Goal: Information Seeking & Learning: Check status

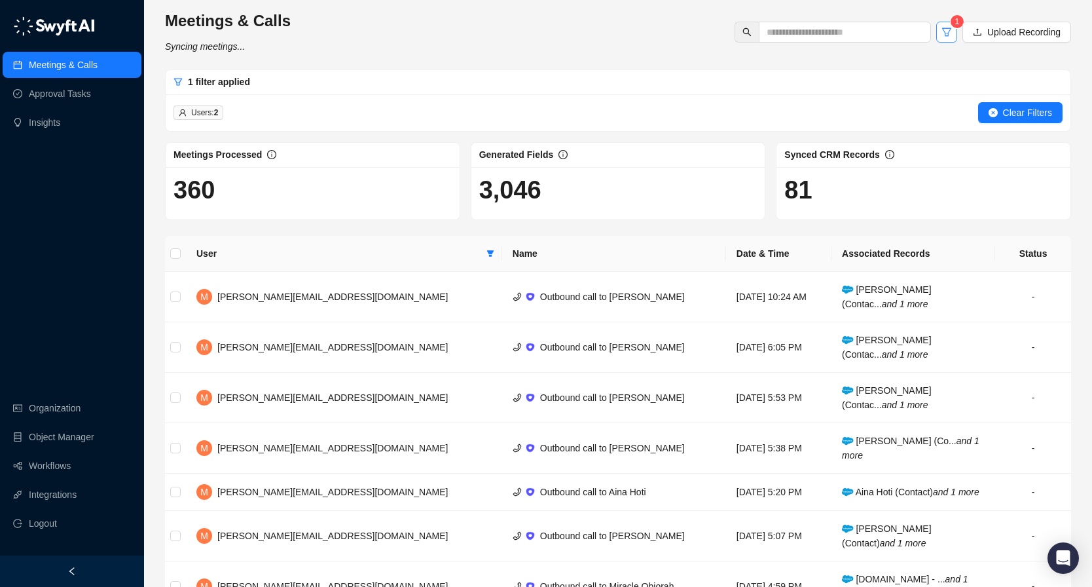
click at [943, 30] on icon "filter" at bounding box center [947, 32] width 10 height 10
click at [213, 81] on span "1 filter applied" at bounding box center [219, 82] width 62 height 10
click at [992, 108] on icon "close-circle" at bounding box center [993, 112] width 9 height 9
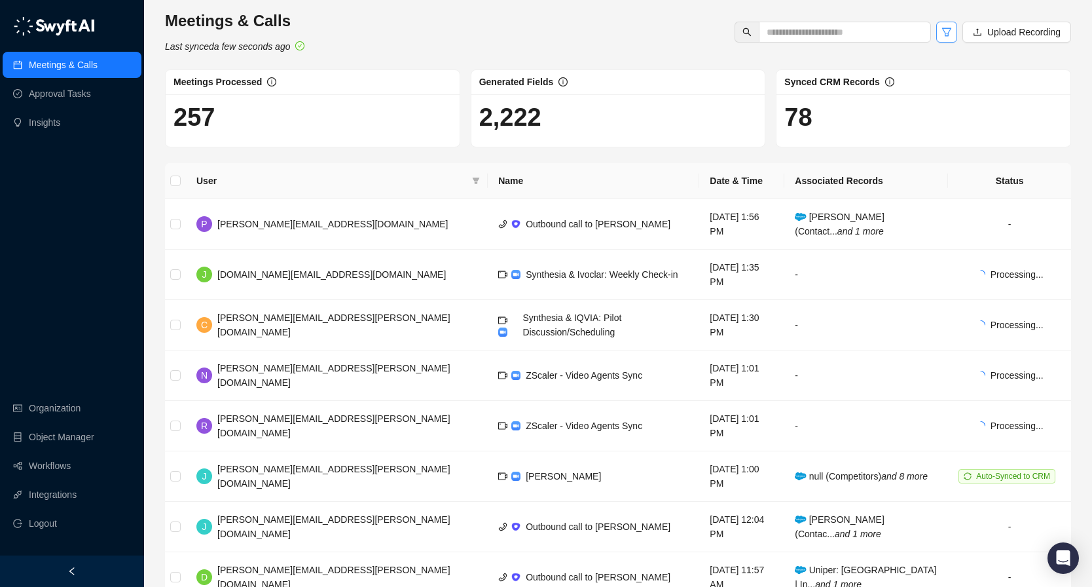
click at [944, 33] on icon "filter" at bounding box center [947, 32] width 10 height 10
click at [518, 32] on div "Meetings & Calls Last synced a few seconds ago Upload Recording" at bounding box center [618, 31] width 914 height 43
click at [470, 186] on span at bounding box center [476, 181] width 13 height 20
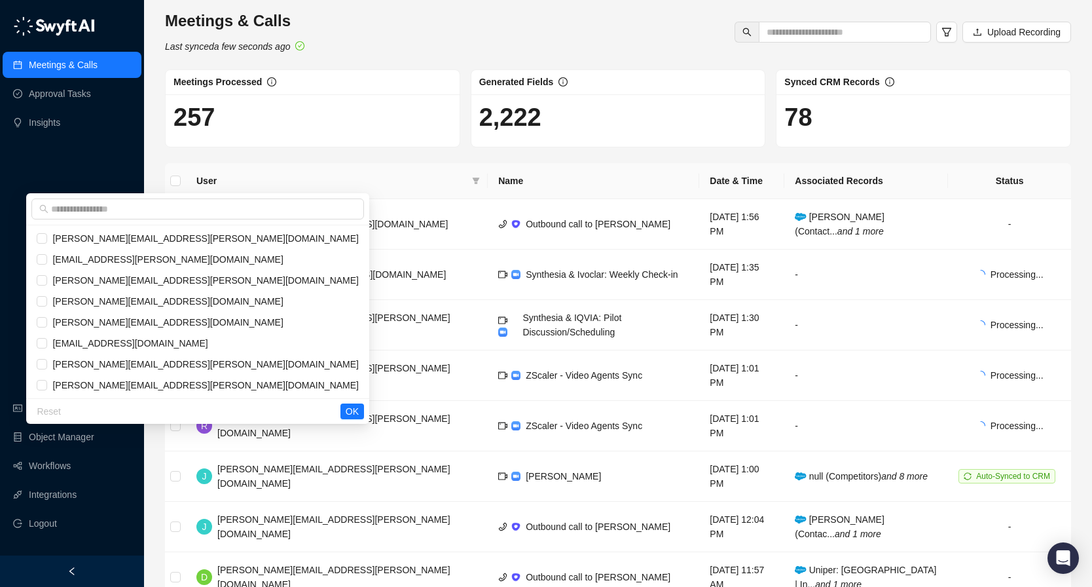
click at [267, 220] on div at bounding box center [197, 209] width 343 height 32
click at [272, 214] on input "text" at bounding box center [203, 209] width 305 height 14
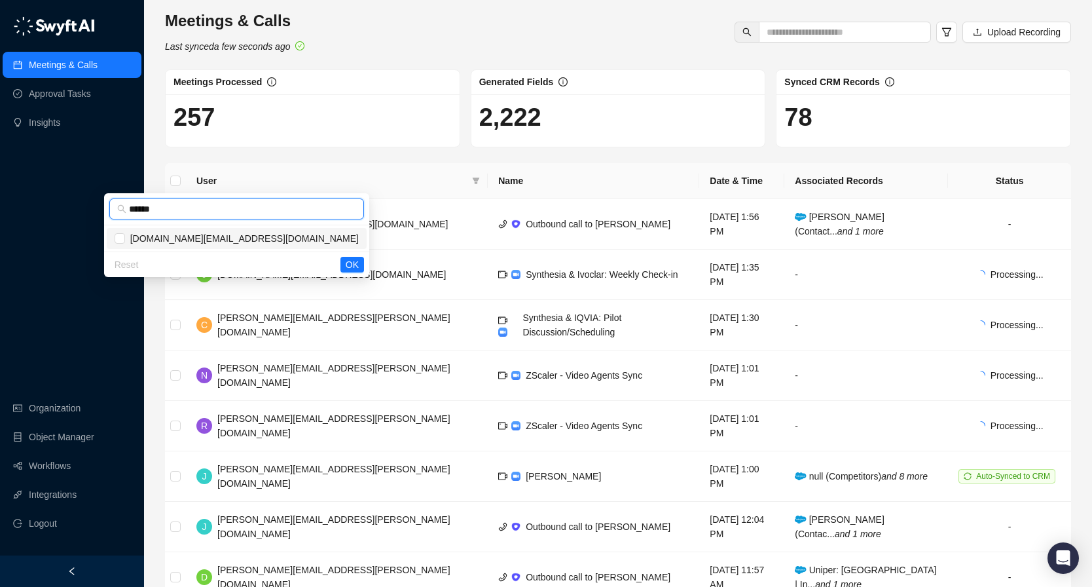
type input "******"
click at [263, 238] on span "[DOMAIN_NAME][EMAIL_ADDRESS][DOMAIN_NAME]" at bounding box center [242, 238] width 234 height 14
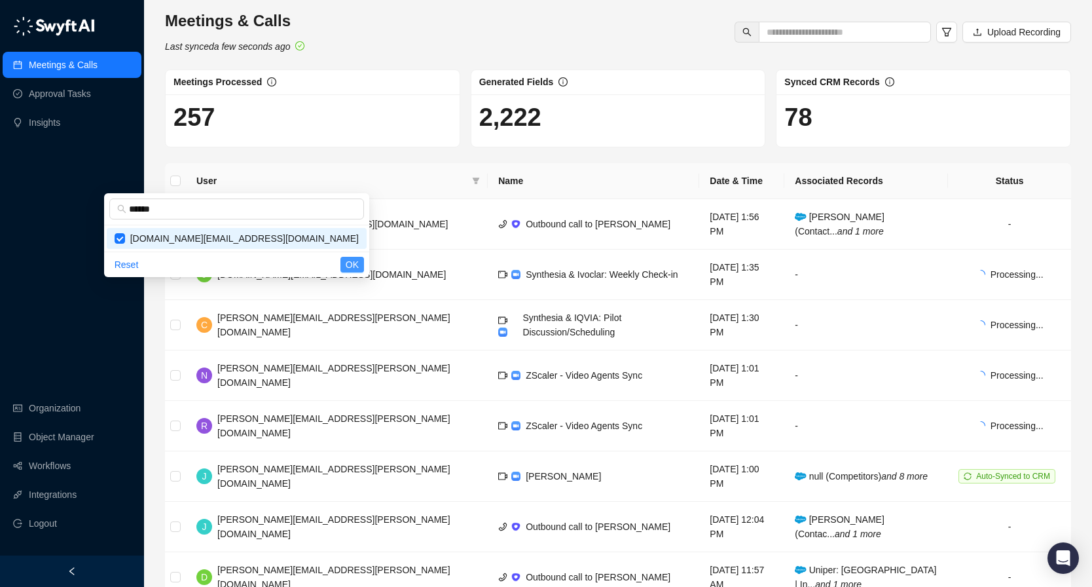
click at [353, 263] on span "OK" at bounding box center [352, 264] width 13 height 14
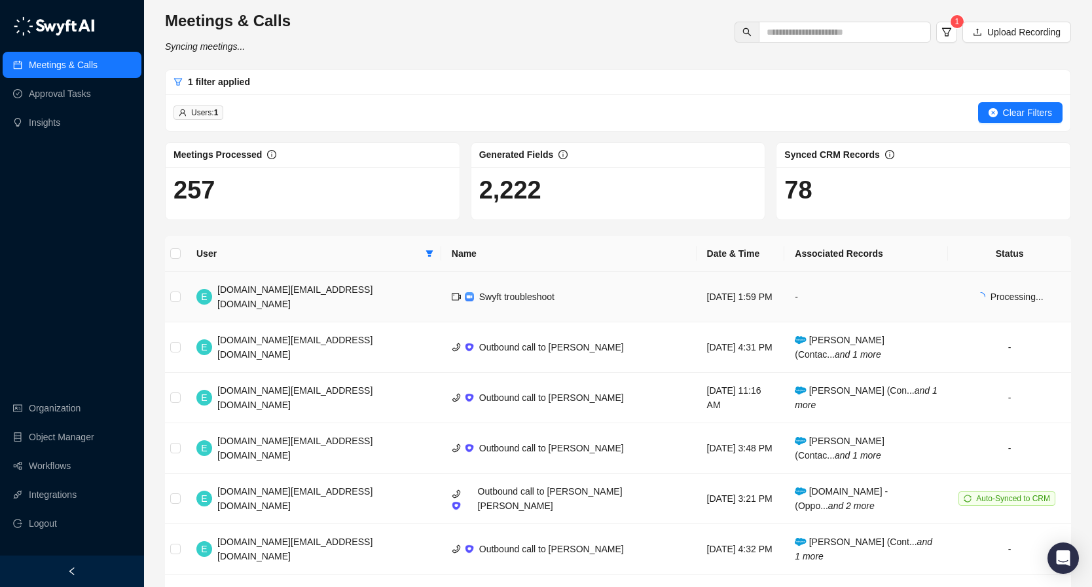
click at [500, 288] on td "Swyft troubleshoot" at bounding box center [568, 297] width 255 height 50
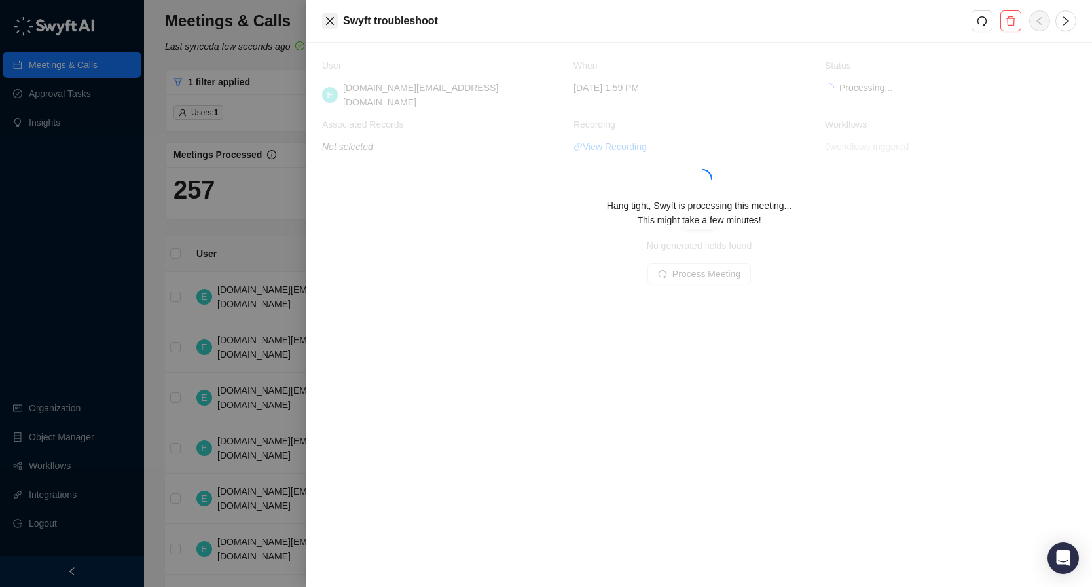
click at [331, 19] on icon "close" at bounding box center [330, 21] width 10 height 10
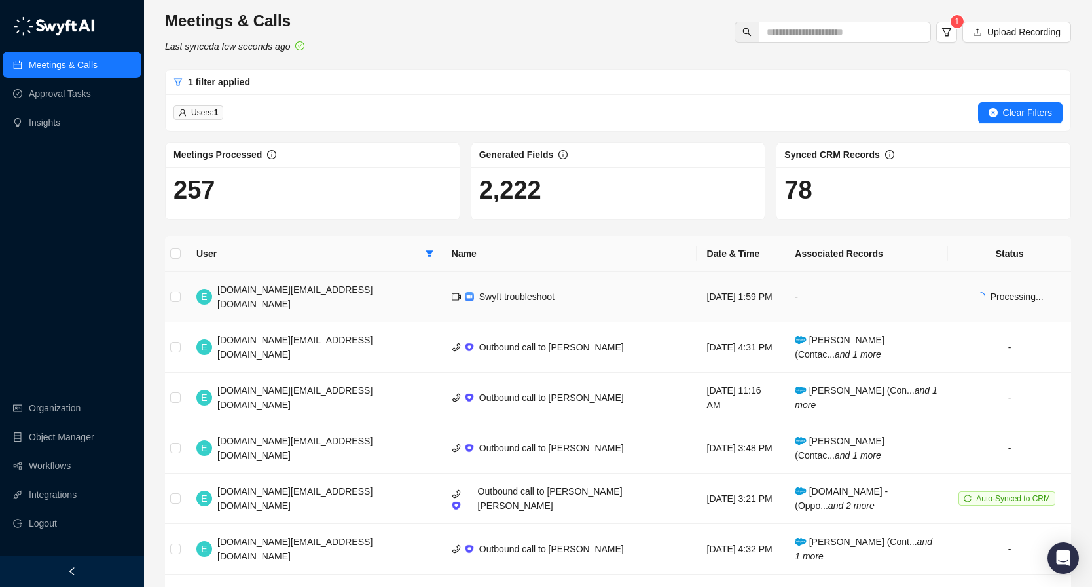
click at [472, 295] on td "Swyft troubleshoot" at bounding box center [568, 297] width 255 height 50
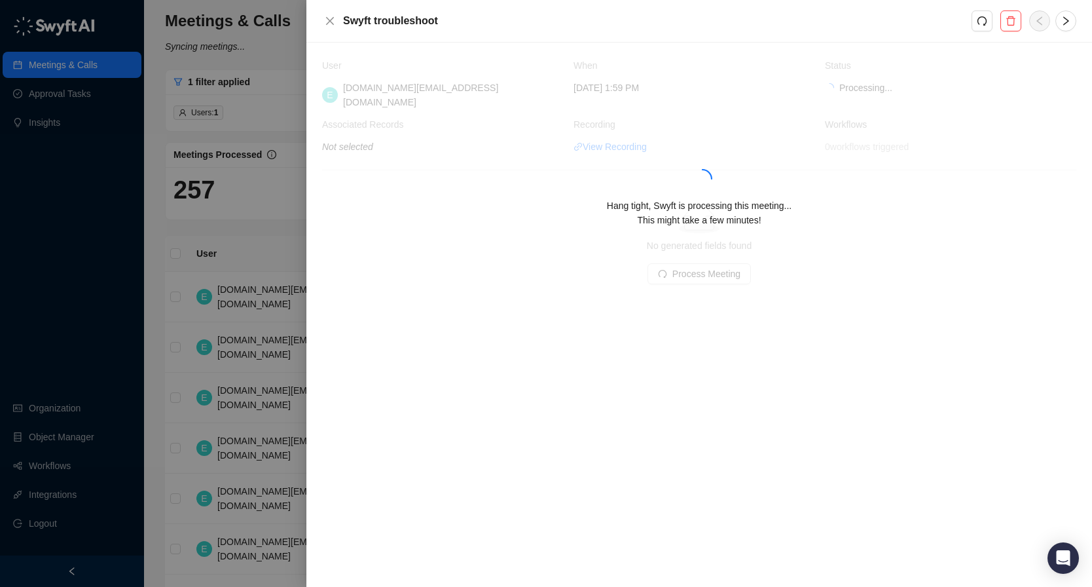
click at [701, 255] on div "Hang tight, Swyft is processing this meeting... This might take a few minutes!" at bounding box center [699, 181] width 754 height 247
click at [1067, 22] on icon "right" at bounding box center [1066, 21] width 10 height 10
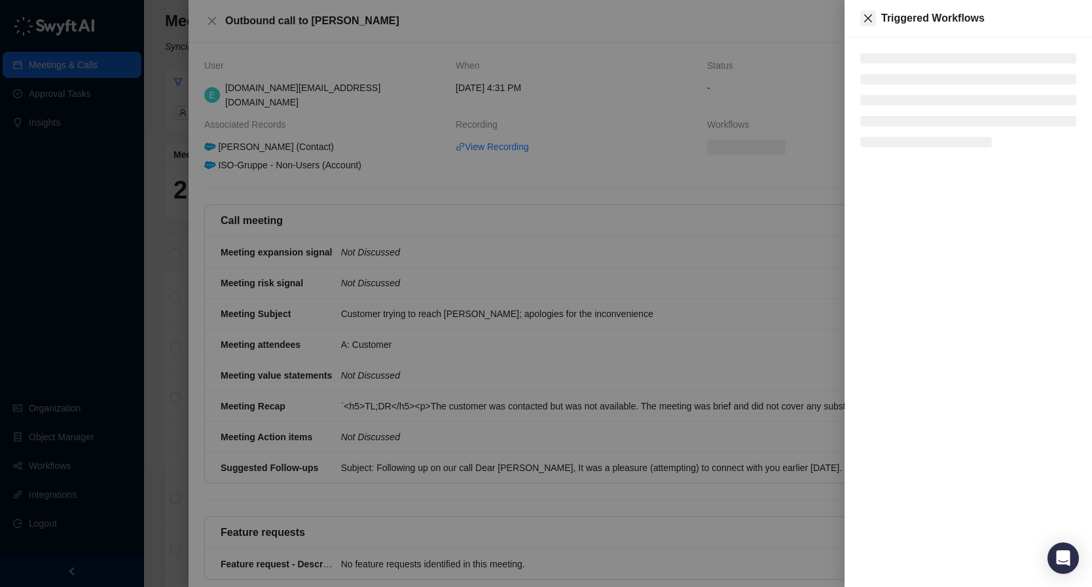
click at [875, 18] on button "Close" at bounding box center [869, 18] width 16 height 16
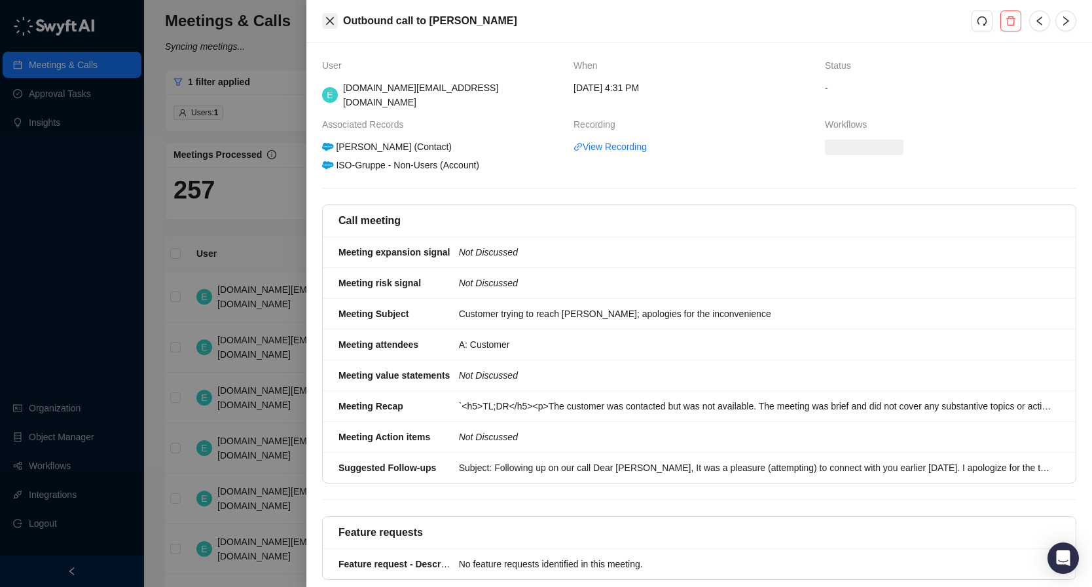
click at [334, 18] on icon "close" at bounding box center [330, 21] width 10 height 10
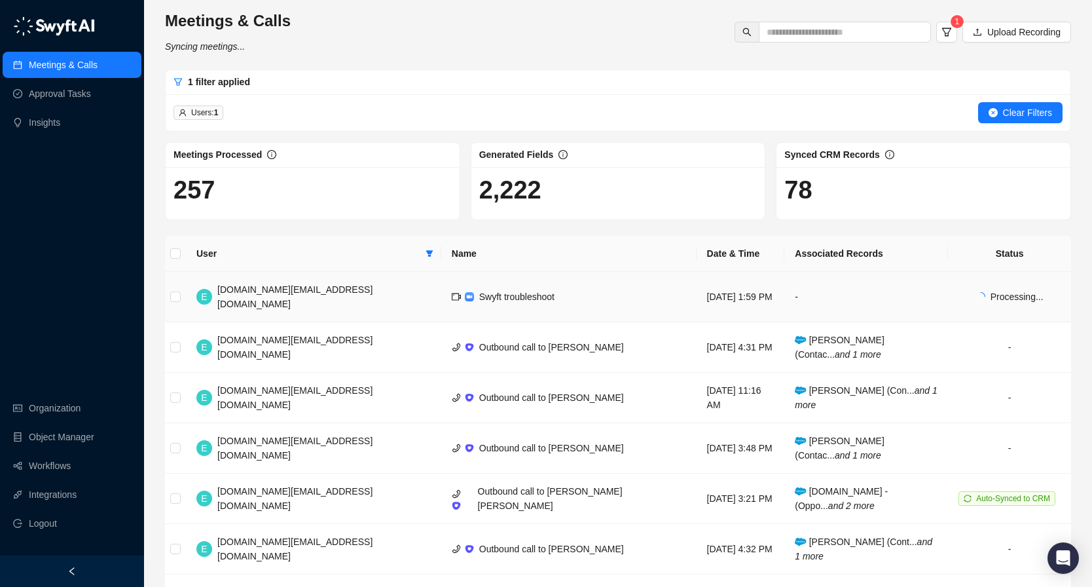
click at [538, 285] on td "Swyft troubleshoot" at bounding box center [568, 297] width 255 height 50
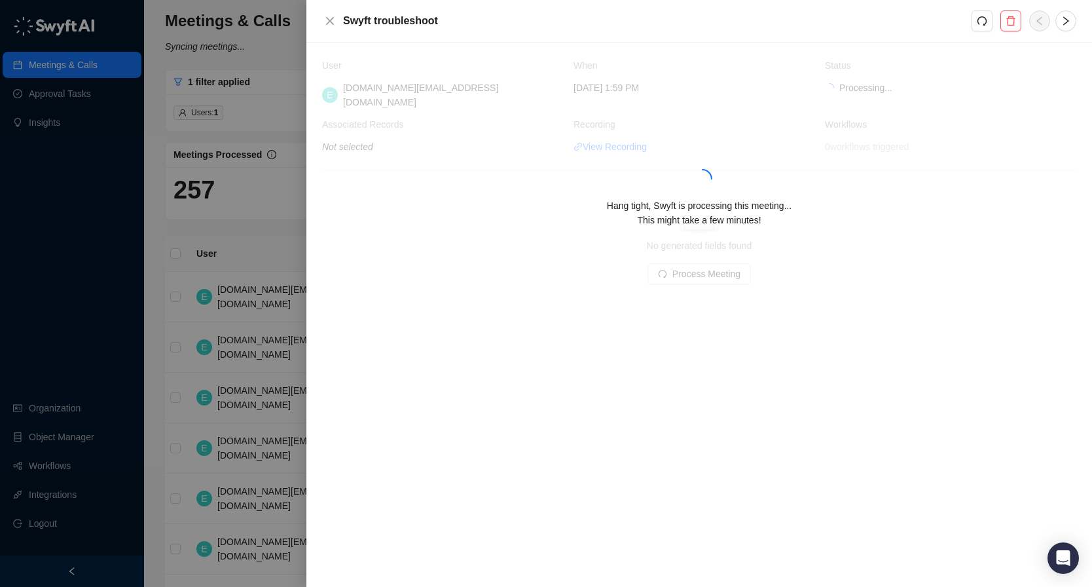
click at [329, 12] on div "Swyft troubleshoot" at bounding box center [699, 21] width 786 height 43
click at [332, 20] on icon "close" at bounding box center [330, 21] width 10 height 10
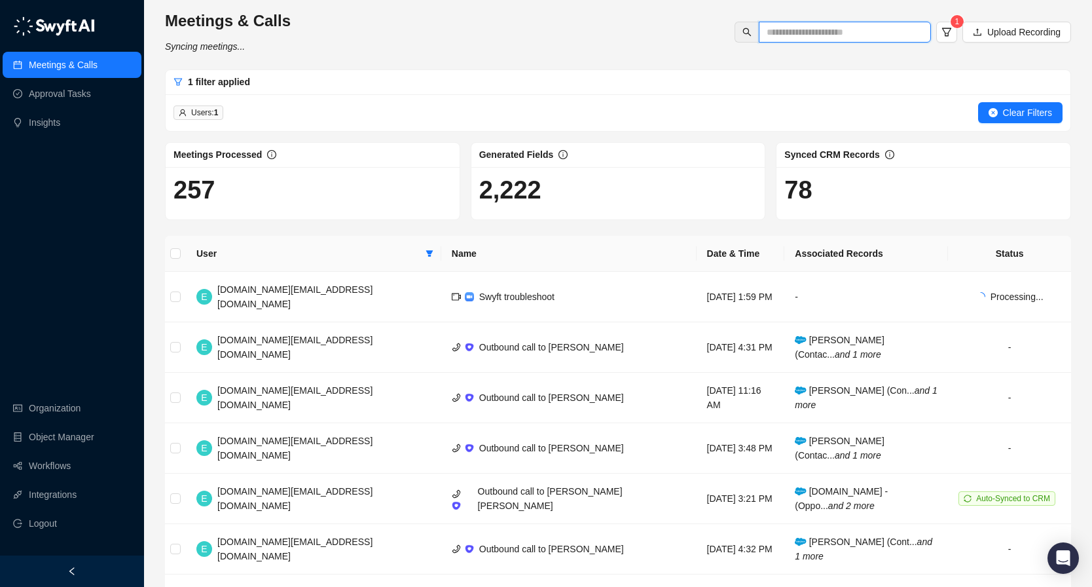
click at [828, 27] on input "text" at bounding box center [840, 32] width 146 height 14
type input "******"
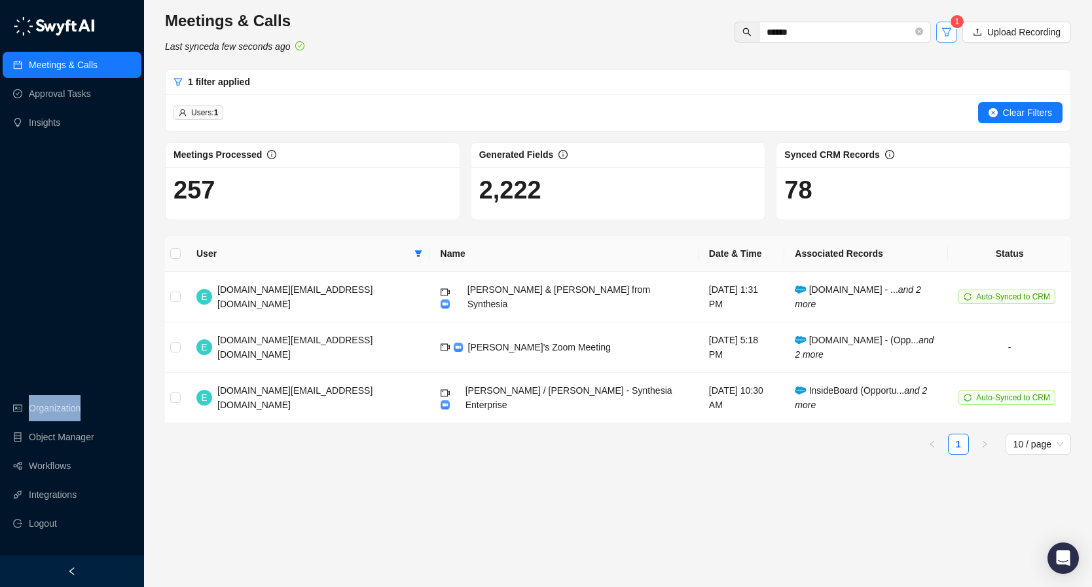
click at [947, 31] on icon "filter" at bounding box center [946, 32] width 9 height 9
click at [949, 33] on icon "filter" at bounding box center [947, 32] width 10 height 10
click at [415, 251] on icon "filter" at bounding box center [418, 253] width 7 height 7
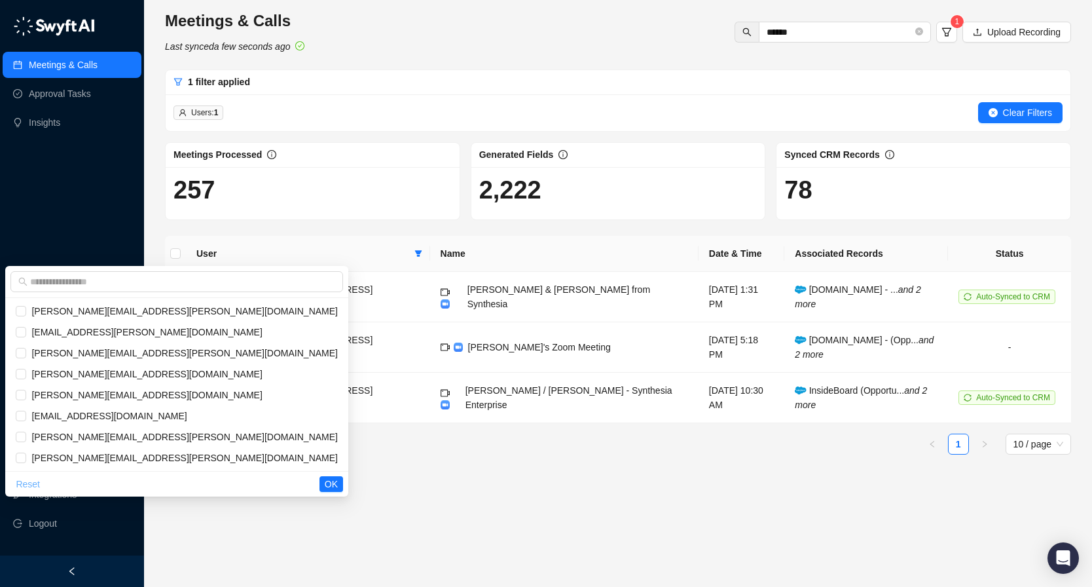
click at [40, 483] on span "Reset" at bounding box center [28, 484] width 24 height 14
click at [335, 485] on span "OK" at bounding box center [331, 484] width 13 height 14
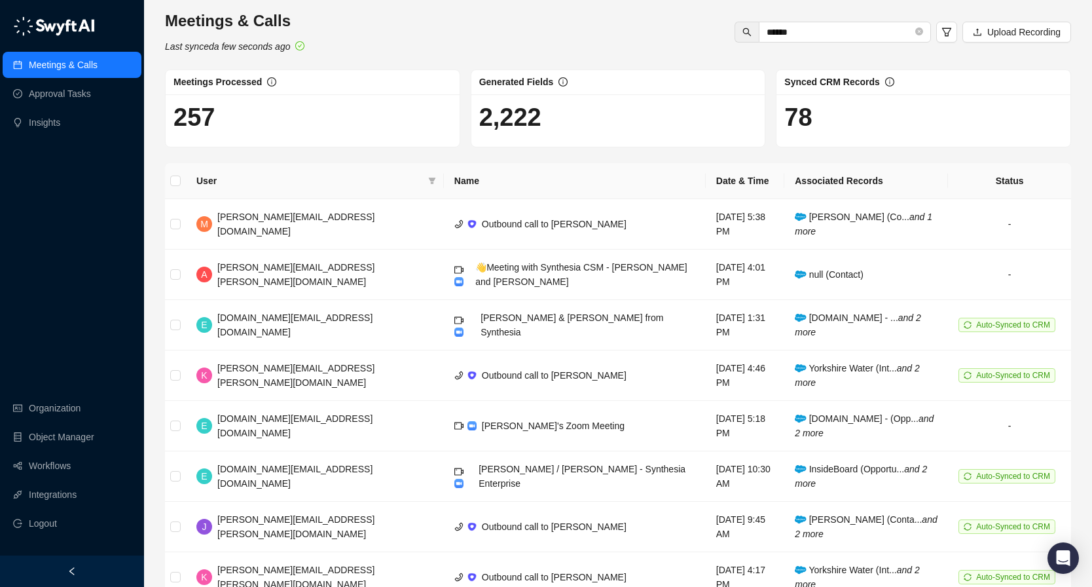
click at [706, 187] on th "Date & Time" at bounding box center [745, 181] width 79 height 36
click at [706, 185] on th "Date & Time" at bounding box center [745, 181] width 79 height 36
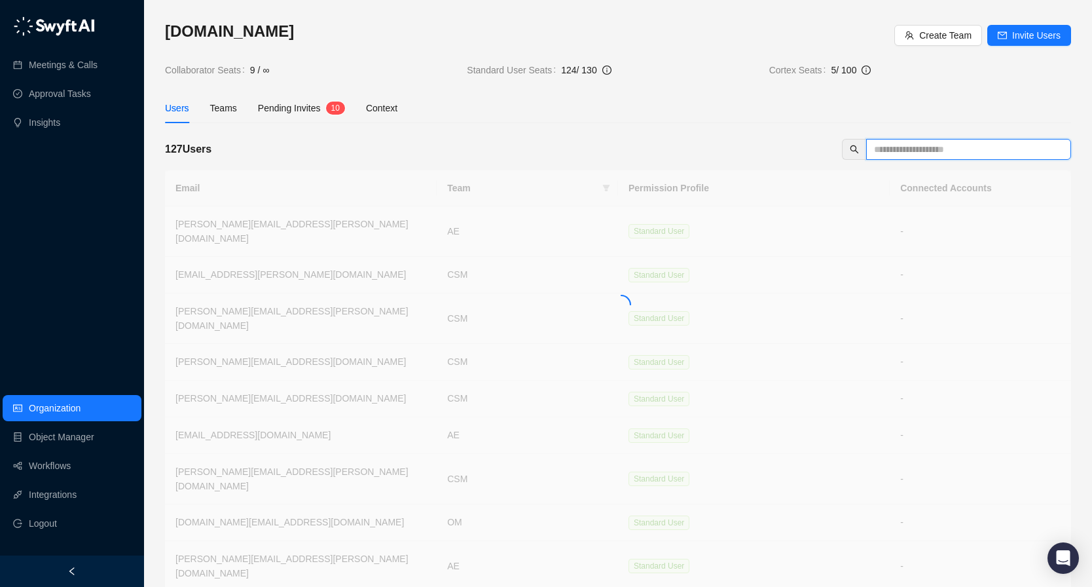
click at [927, 144] on input "text" at bounding box center [963, 149] width 179 height 14
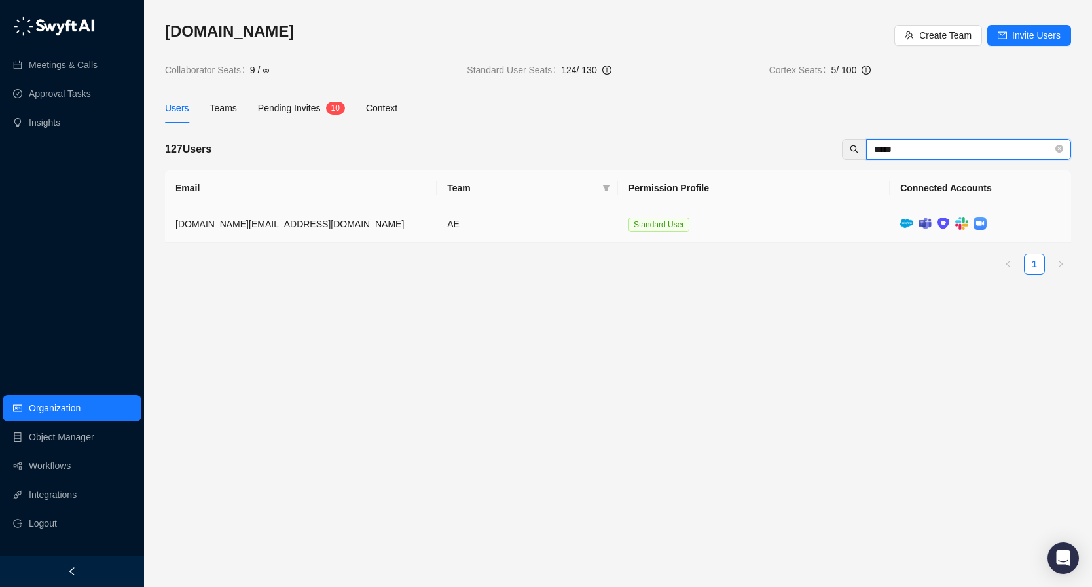
type input "*****"
click at [792, 225] on td "Standard User" at bounding box center [754, 224] width 272 height 37
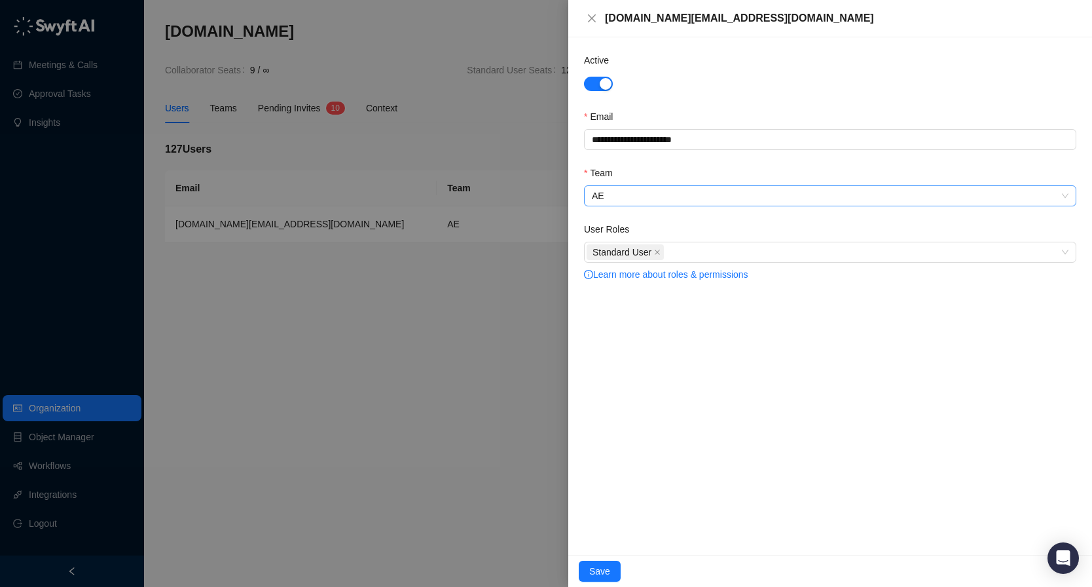
click at [646, 198] on span "AE" at bounding box center [830, 196] width 477 height 20
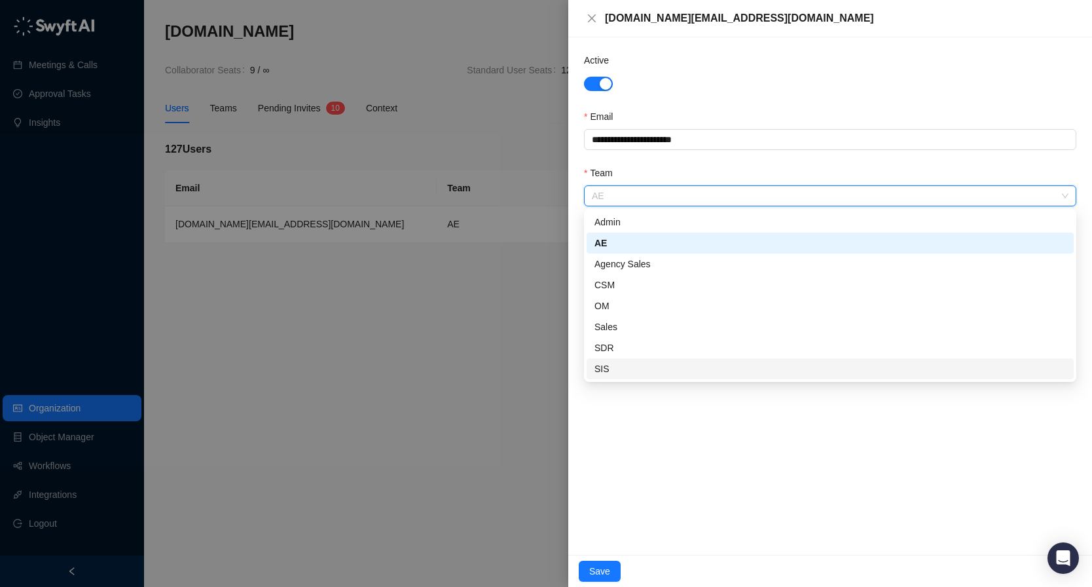
click at [648, 494] on div "**********" at bounding box center [830, 295] width 524 height 517
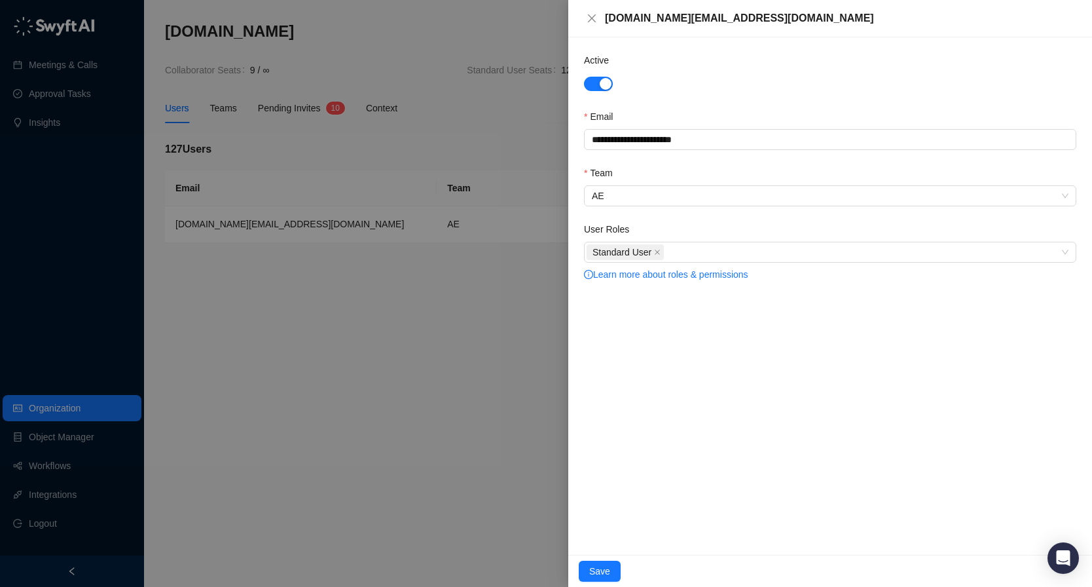
click at [466, 364] on div at bounding box center [546, 293] width 1092 height 587
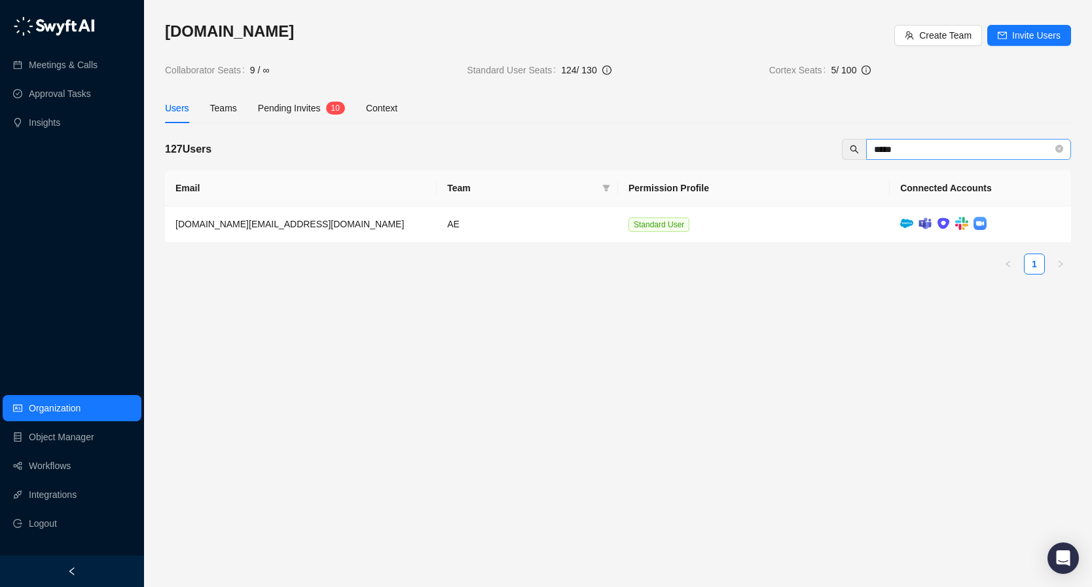
click at [905, 141] on span "*****" at bounding box center [968, 149] width 205 height 21
click at [910, 150] on input "*****" at bounding box center [963, 149] width 179 height 14
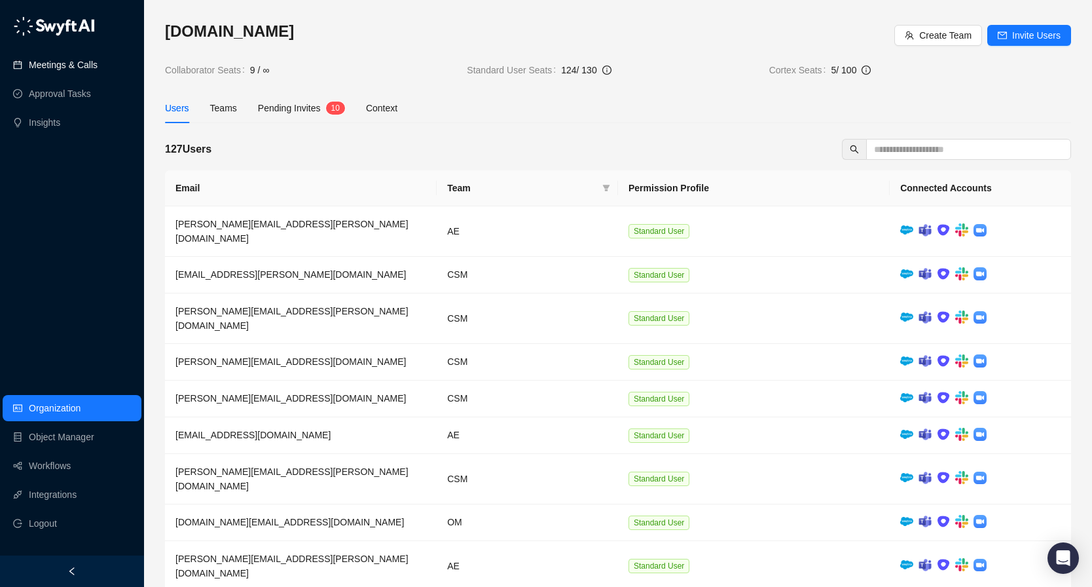
click at [71, 63] on link "Meetings & Calls" at bounding box center [63, 65] width 69 height 26
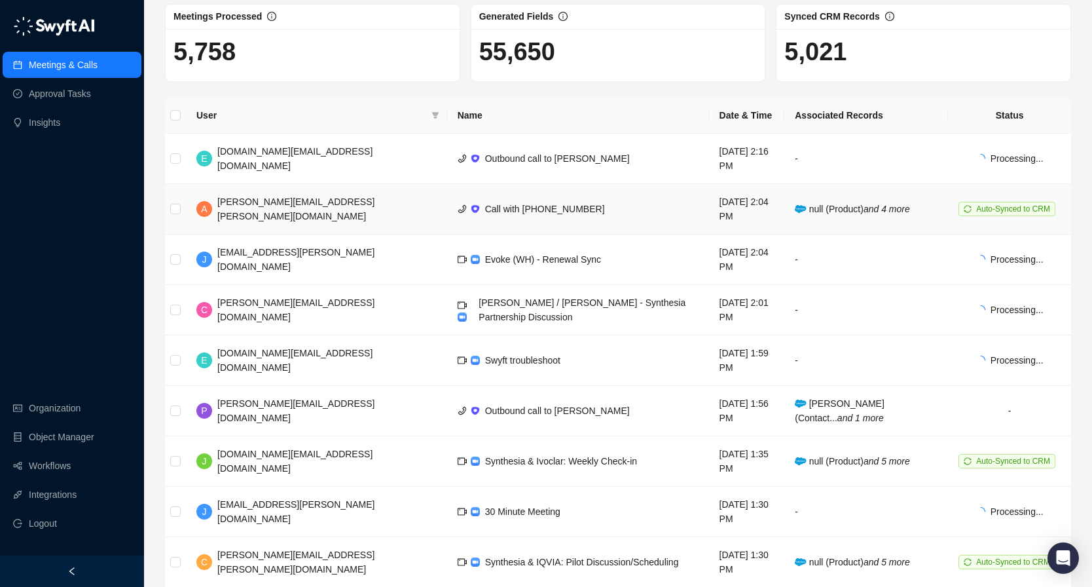
scroll to position [65, 0]
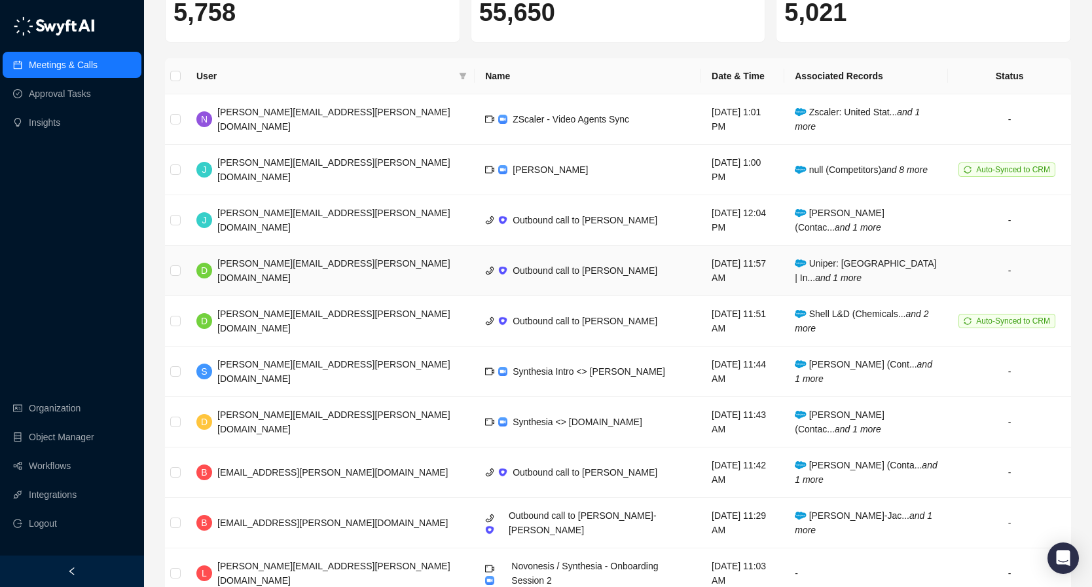
scroll to position [143, 0]
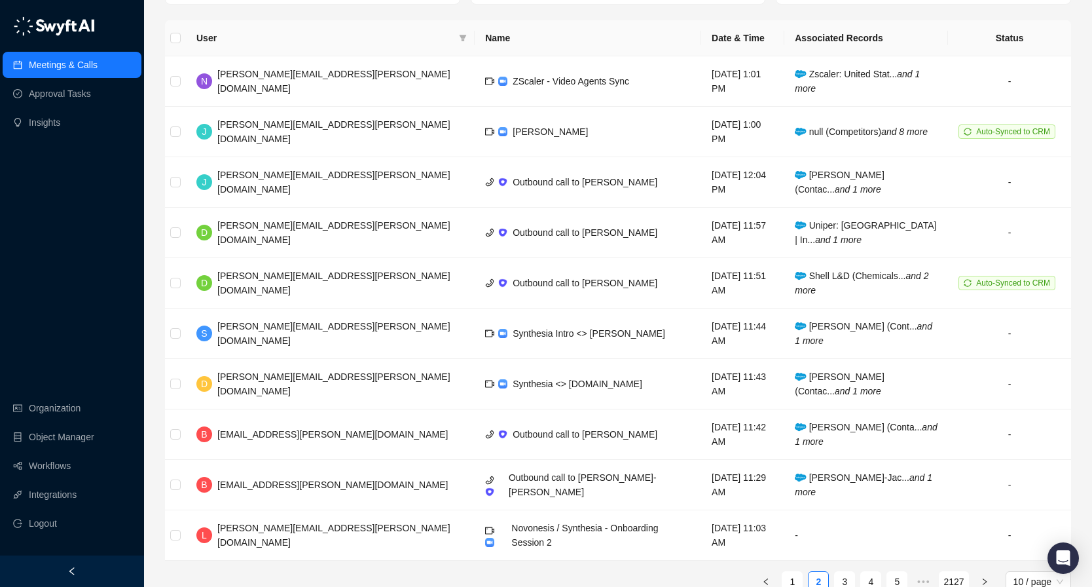
click at [855, 571] on ul "1 2 3 4 5 ••• 2127 10 / page" at bounding box center [618, 581] width 906 height 21
click at [851, 572] on link "3" at bounding box center [845, 582] width 20 height 20
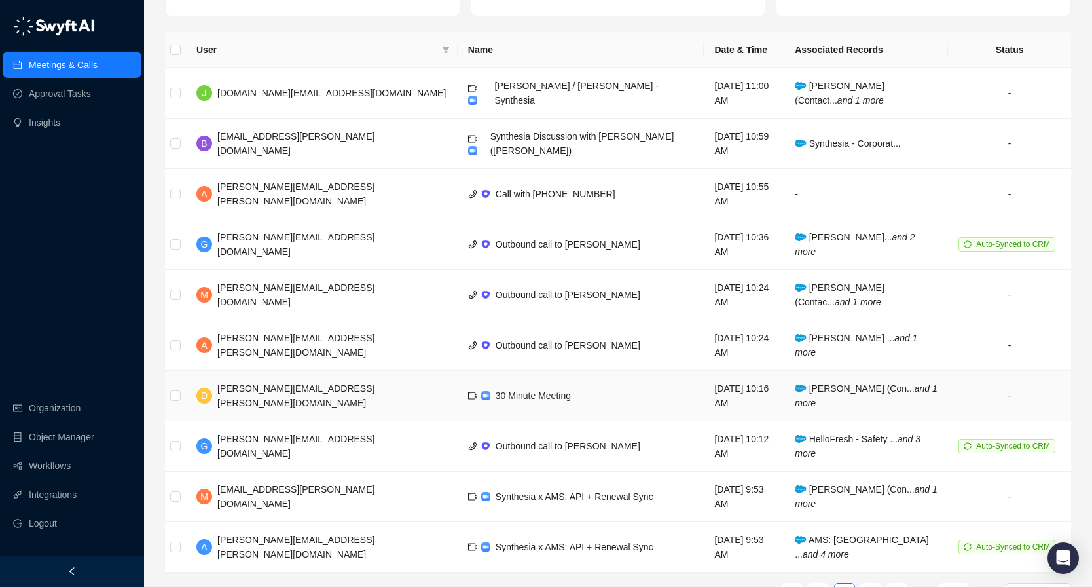
scroll to position [143, 0]
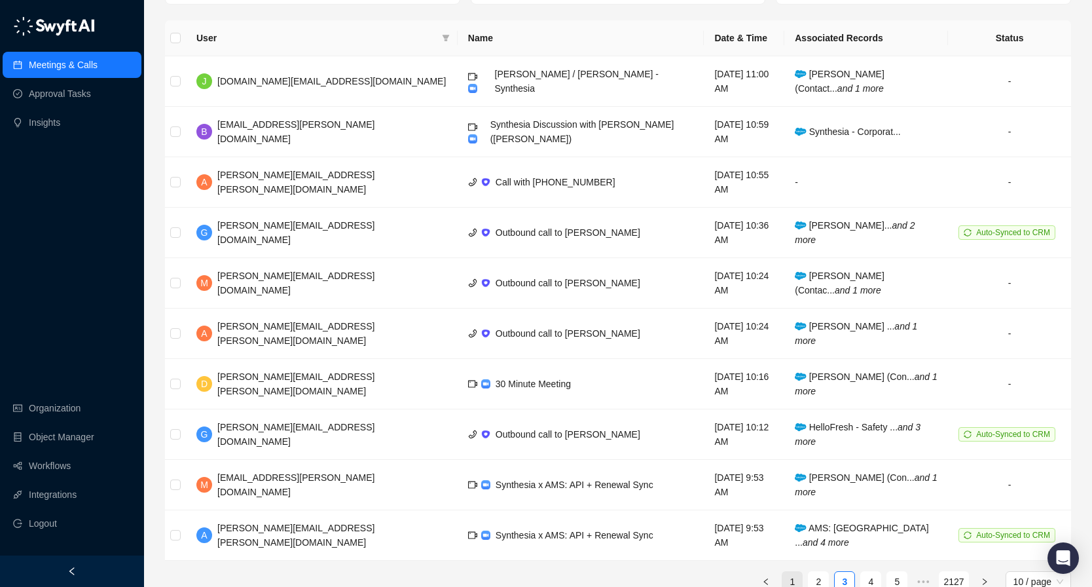
click at [798, 572] on link "1" at bounding box center [793, 582] width 20 height 20
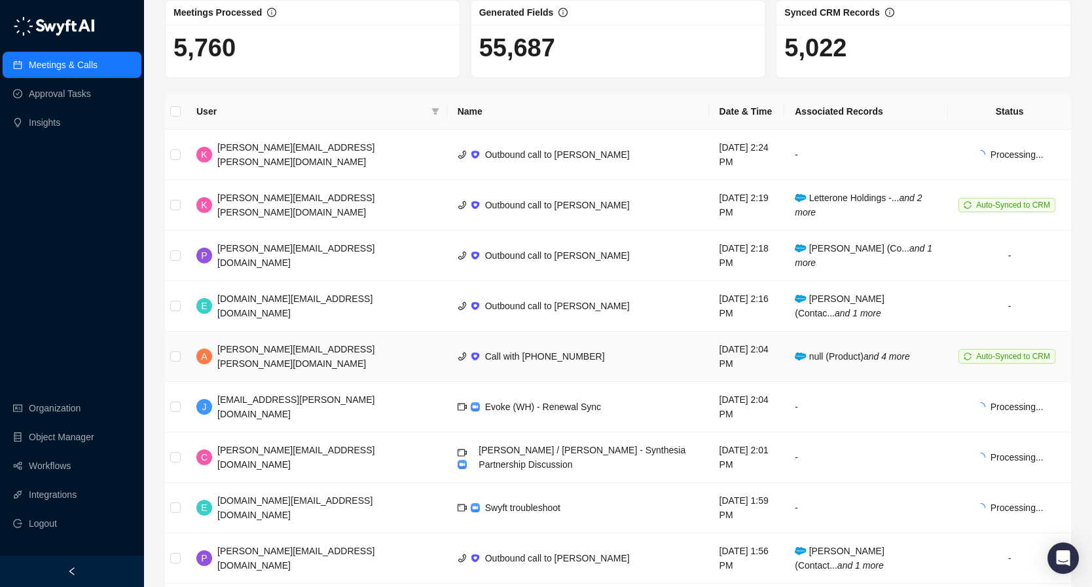
scroll to position [67, 0]
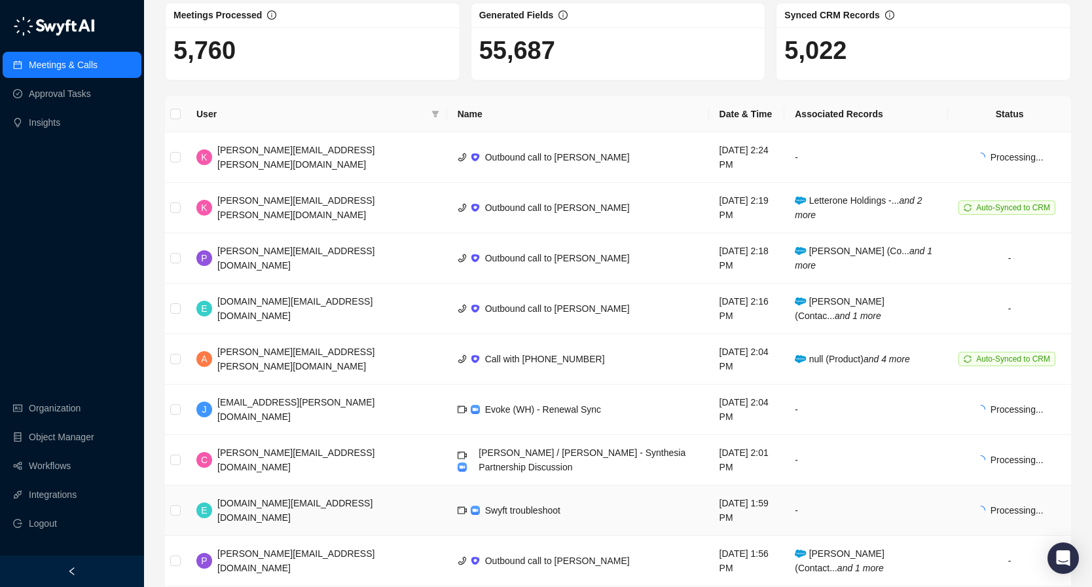
click at [574, 485] on td "Swyft troubleshoot" at bounding box center [578, 510] width 262 height 50
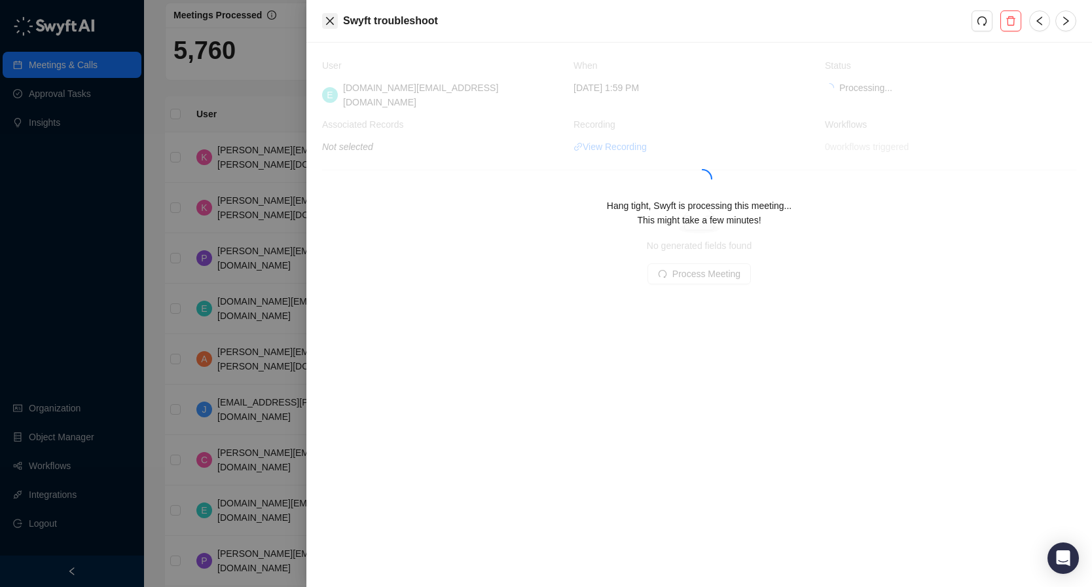
click at [331, 28] on button "Close" at bounding box center [330, 21] width 16 height 16
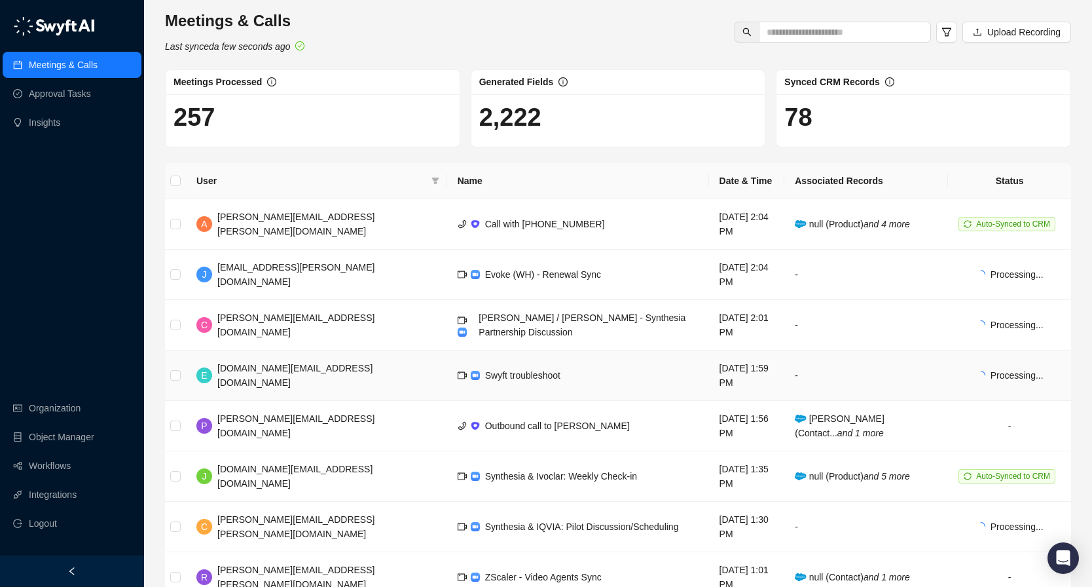
click at [589, 350] on td "Swyft troubleshoot" at bounding box center [578, 375] width 262 height 50
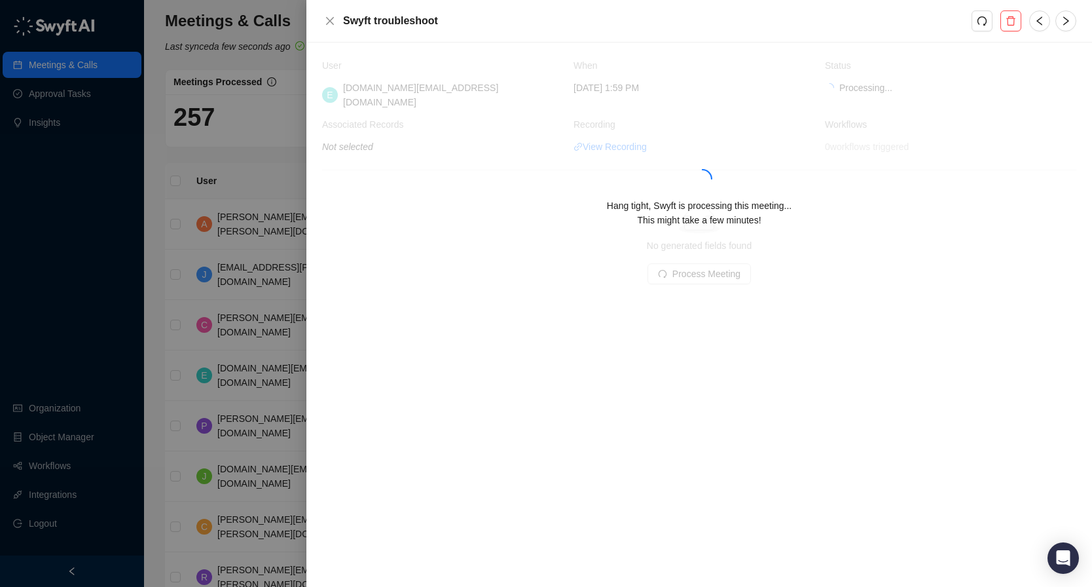
click at [710, 191] on div "Hang tight, Swyft is processing this meeting... This might take a few minutes!" at bounding box center [699, 204] width 754 height 45
click at [706, 220] on div "Hang tight, Swyft is processing this meeting... This might take a few minutes!" at bounding box center [699, 181] width 754 height 247
click at [678, 268] on div "Hang tight, Swyft is processing this meeting... This might take a few minutes!" at bounding box center [699, 181] width 754 height 247
click at [694, 200] on span "Hang tight, Swyft is processing this meeting... This might take a few minutes!" at bounding box center [699, 212] width 185 height 25
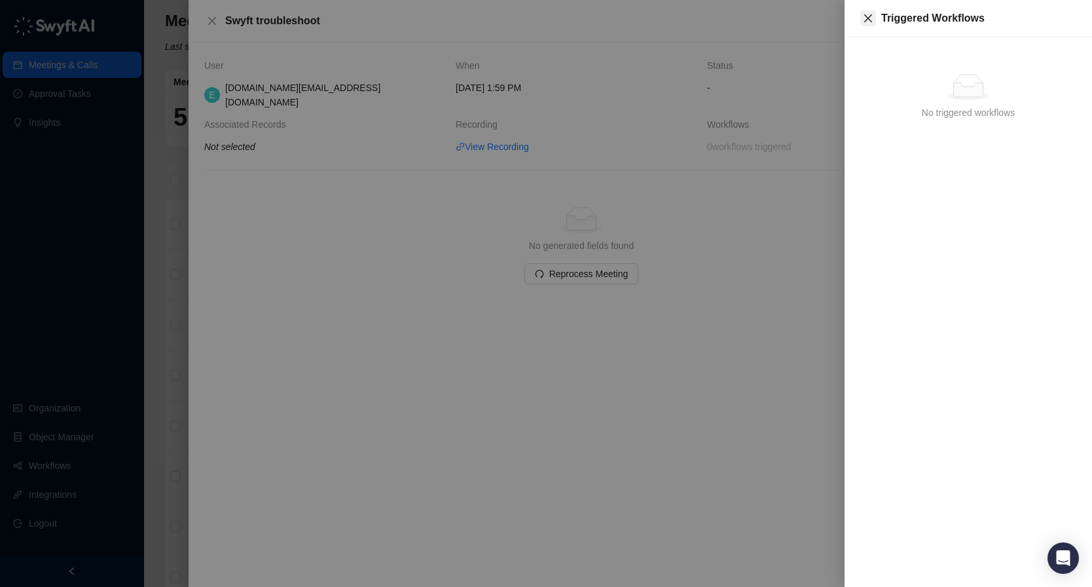
click at [867, 23] on icon "close" at bounding box center [868, 18] width 10 height 10
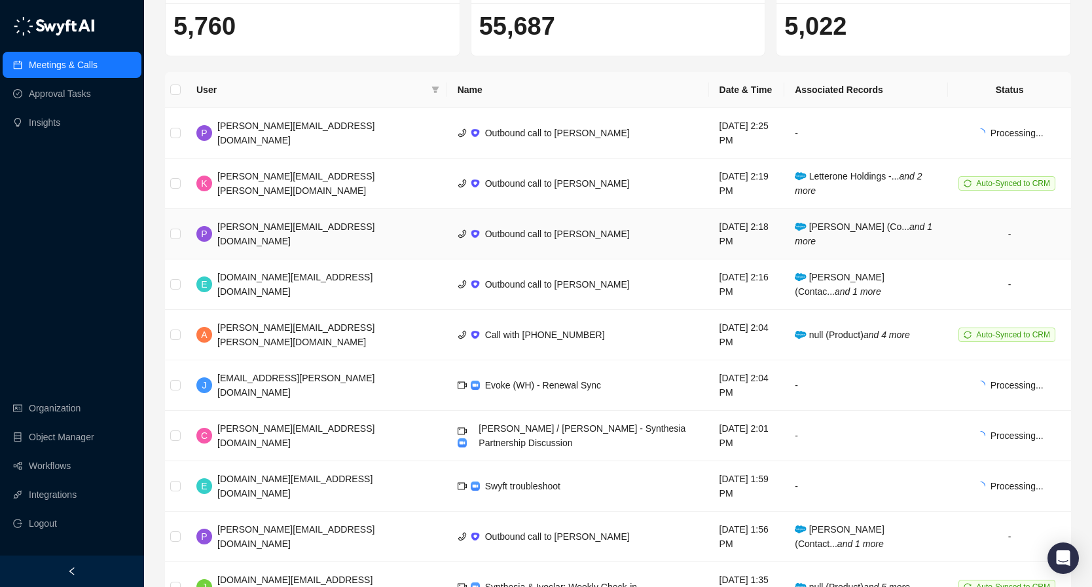
scroll to position [92, 0]
click at [485, 480] on span "Swyft troubleshoot" at bounding box center [522, 485] width 75 height 10
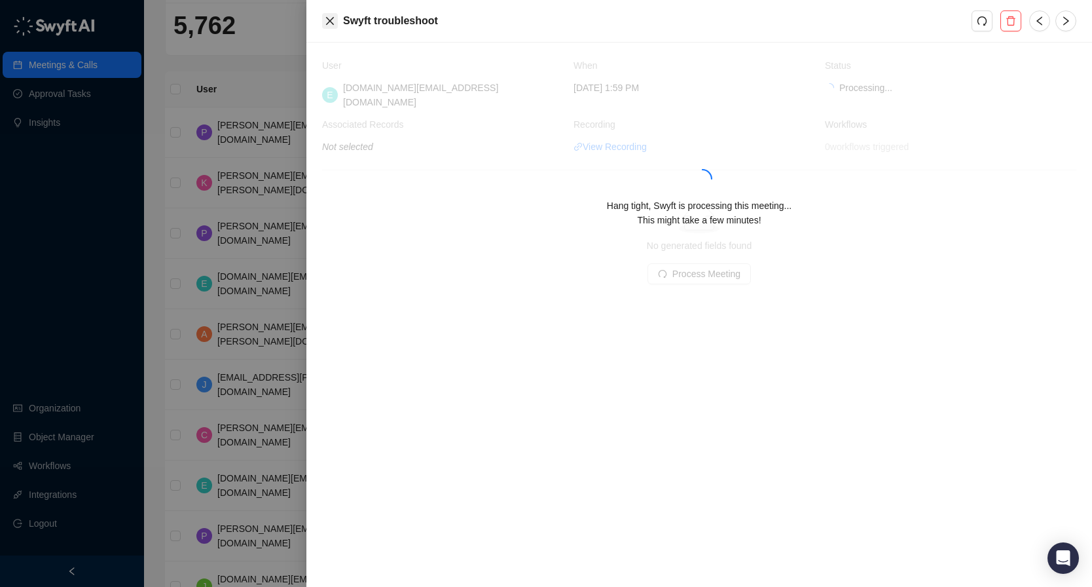
click at [329, 18] on icon "close" at bounding box center [330, 21] width 10 height 10
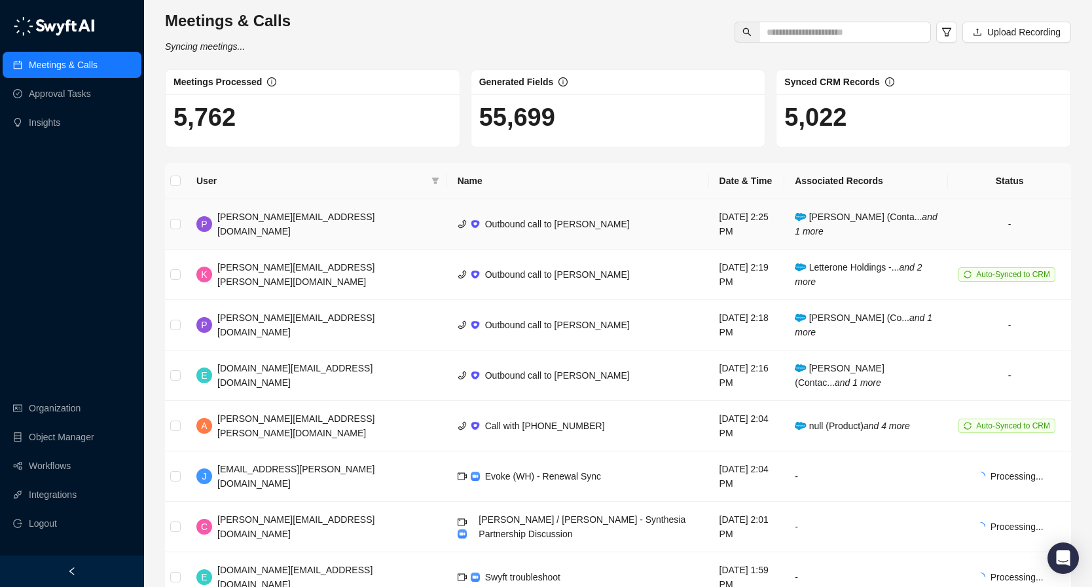
scroll to position [104, 0]
